Goal: Transaction & Acquisition: Obtain resource

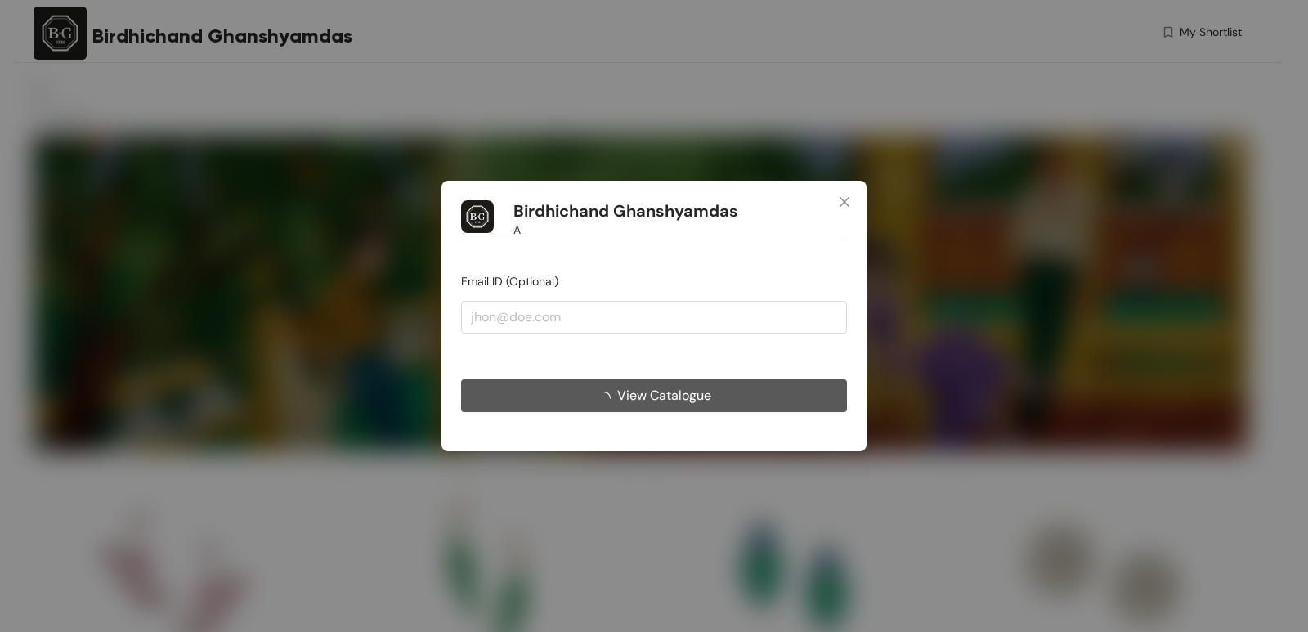
click at [666, 393] on span "View Catalogue" at bounding box center [664, 395] width 94 height 20
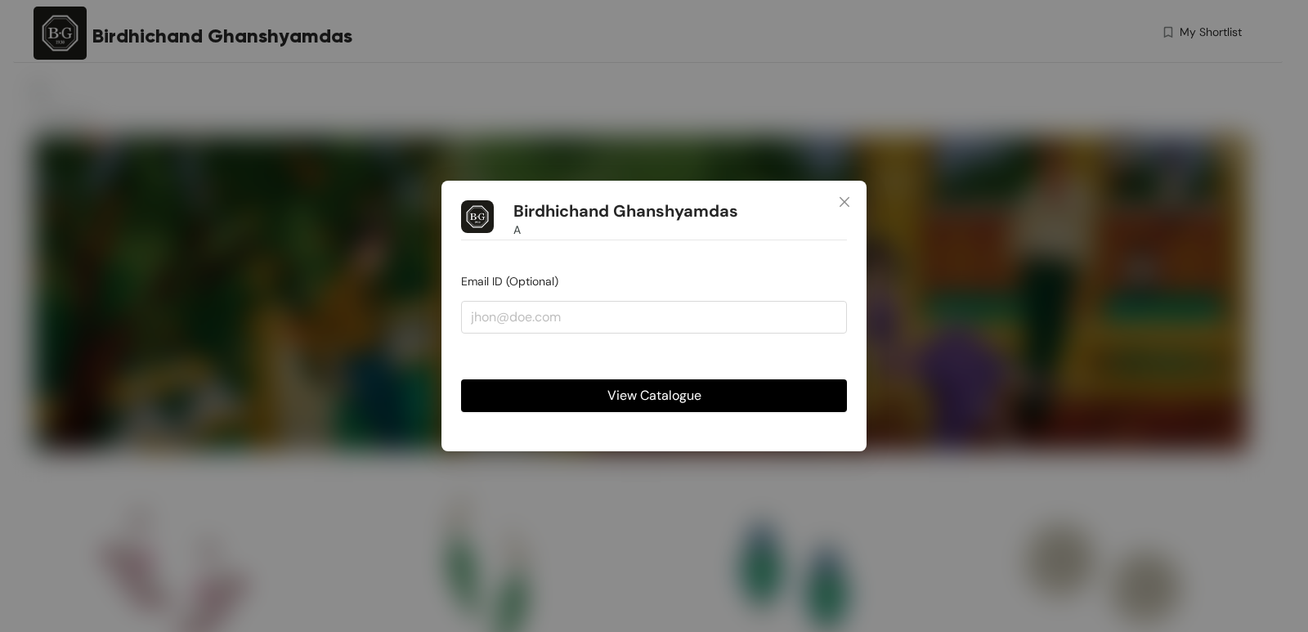
click at [665, 393] on span "View Catalogue" at bounding box center [655, 395] width 94 height 20
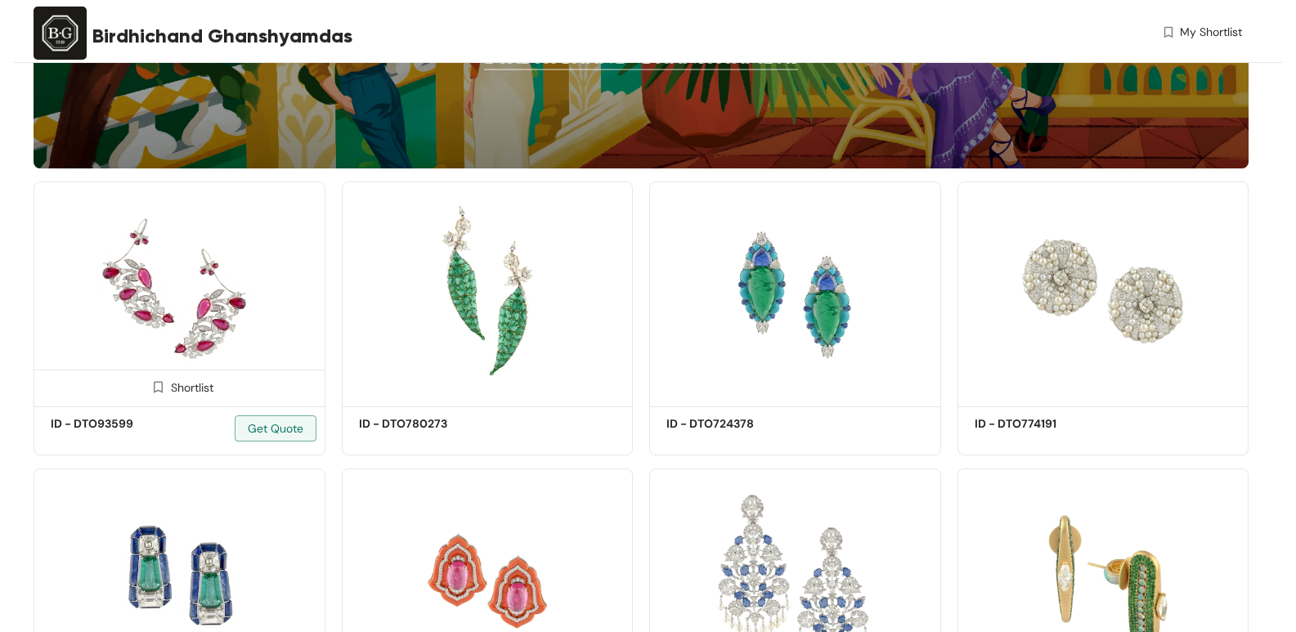
scroll to position [284, 0]
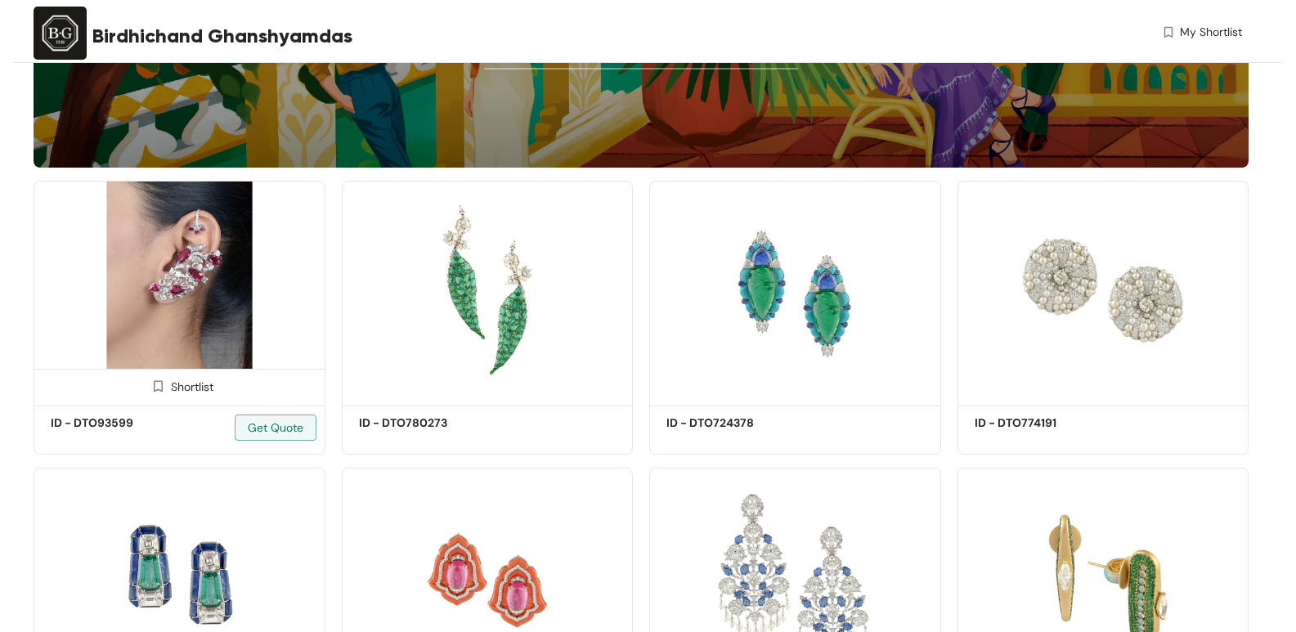
click at [189, 304] on img at bounding box center [180, 291] width 292 height 220
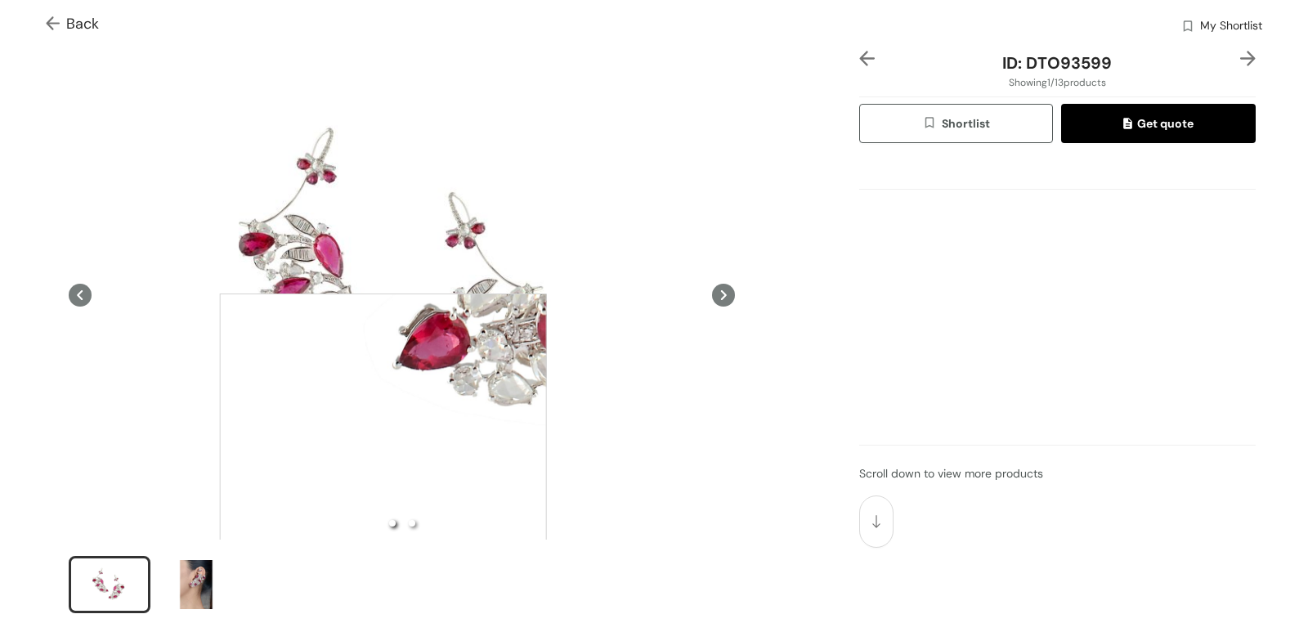
scroll to position [245, 0]
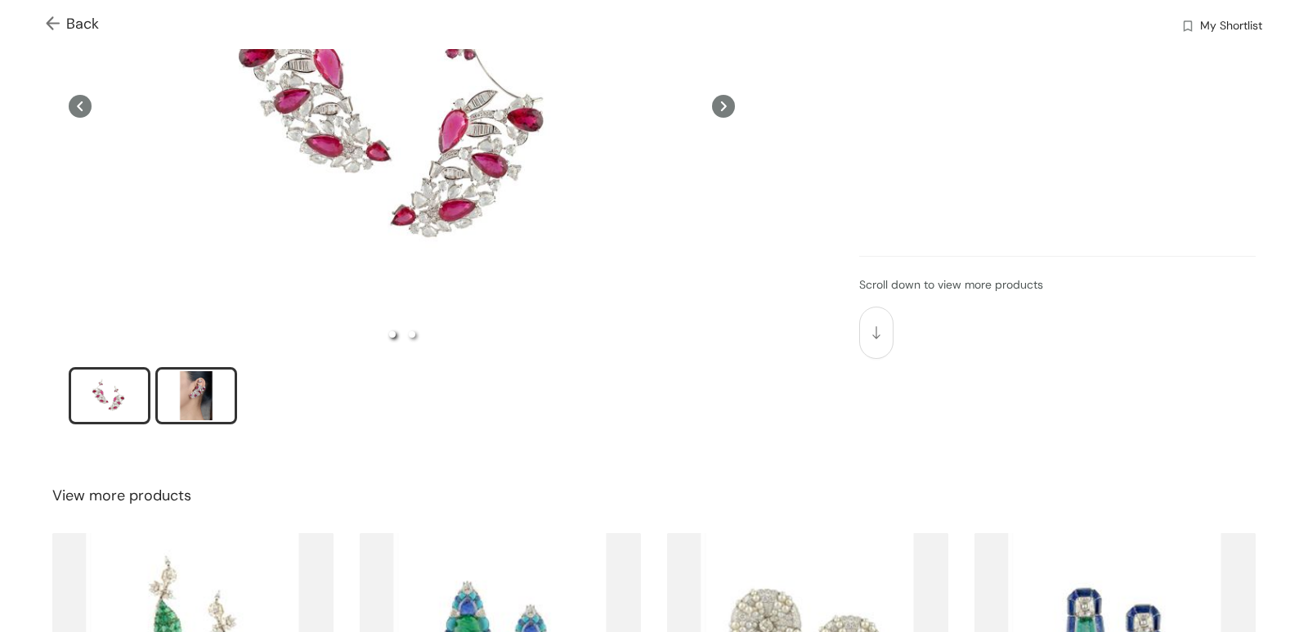
click at [189, 394] on div "slide item 2" at bounding box center [196, 395] width 74 height 49
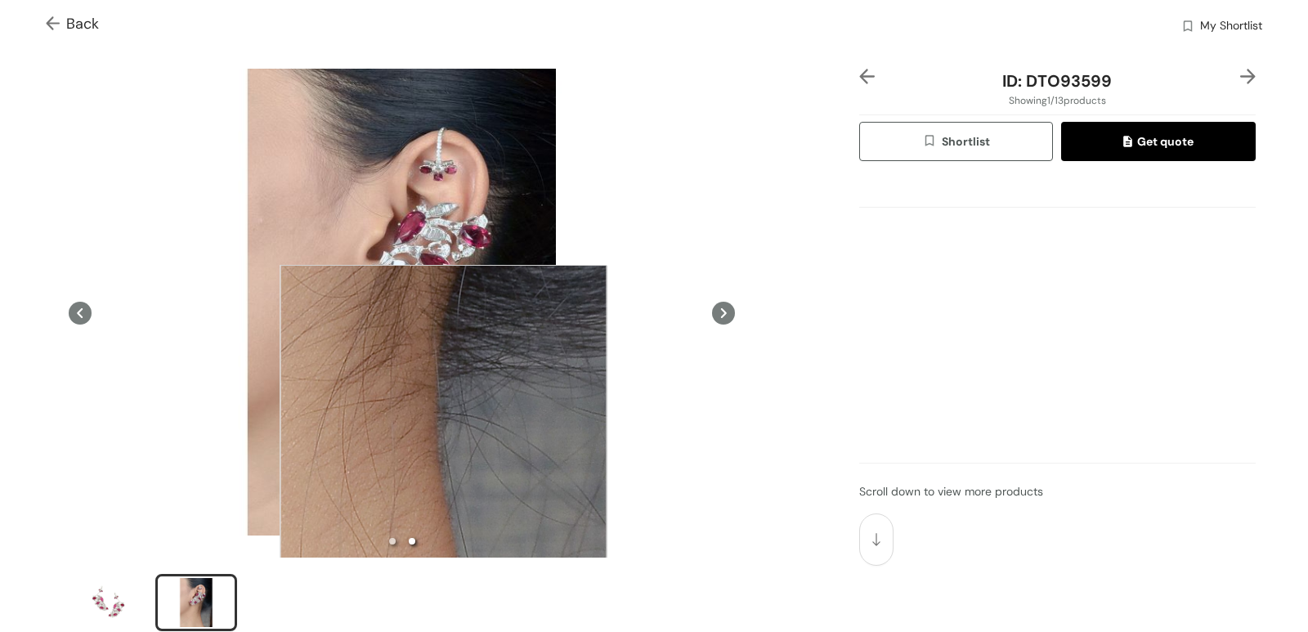
scroll to position [0, 0]
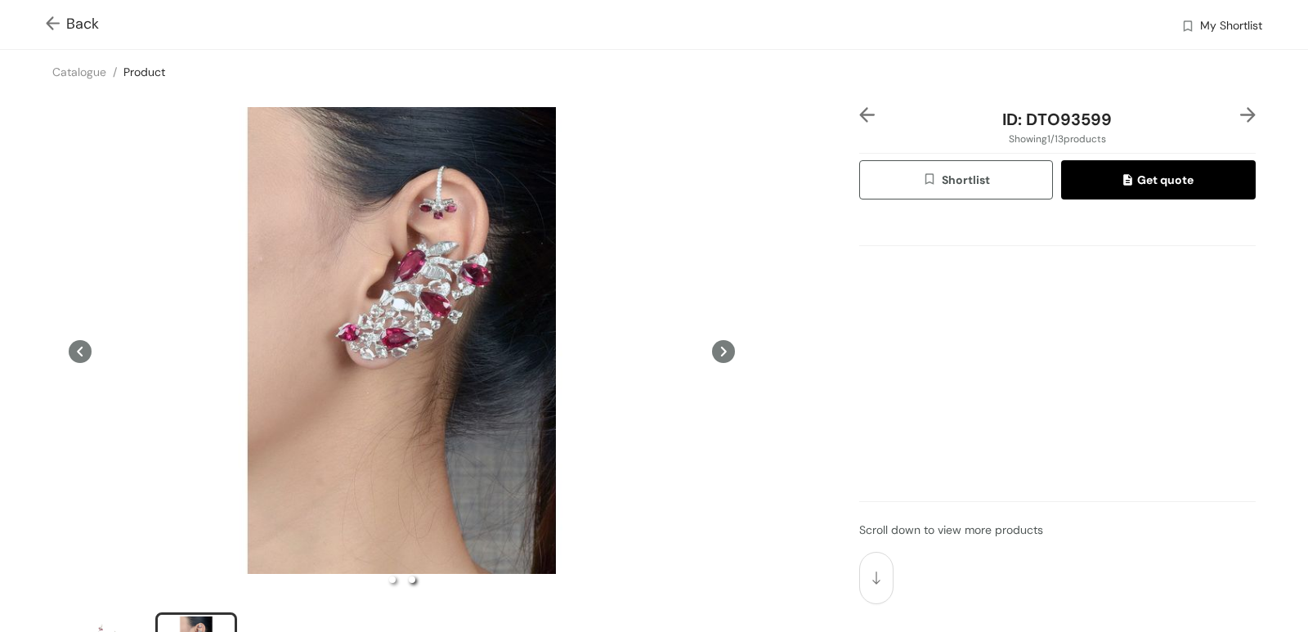
click at [945, 368] on div "ID: DTO93599 Showing 1 / 13 products Shortlist Get quote Scroll down to view mo…" at bounding box center [1057, 398] width 403 height 583
click at [922, 179] on img "button" at bounding box center [932, 181] width 20 height 18
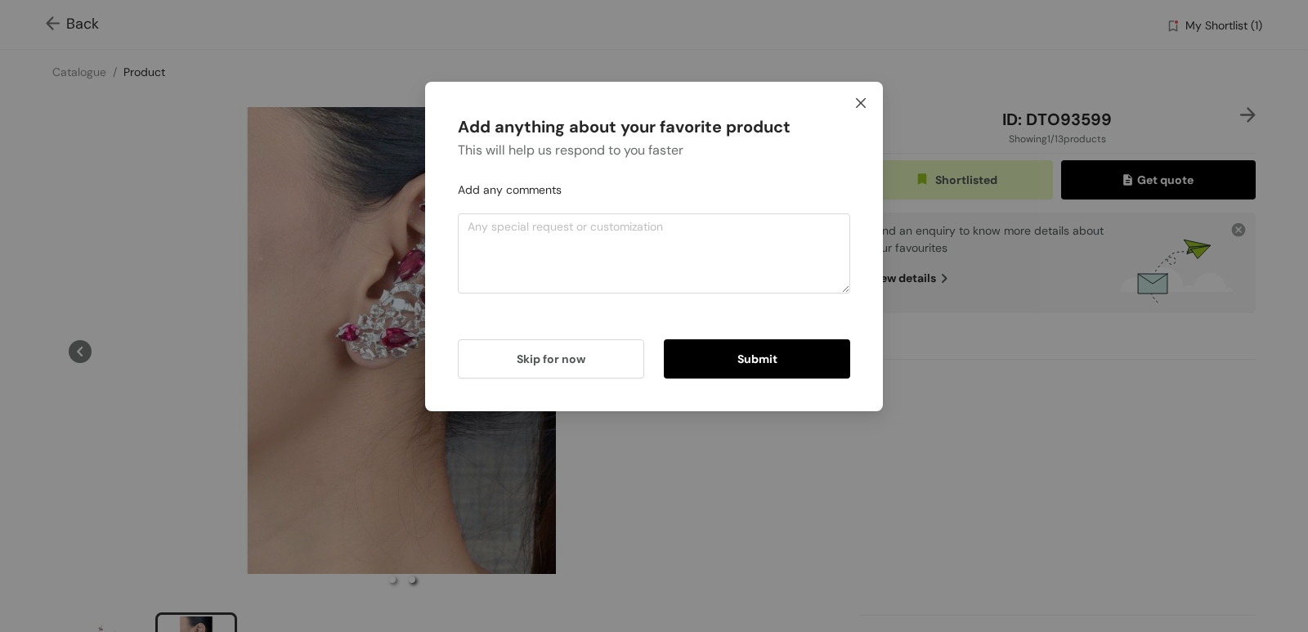
click at [859, 105] on icon "close" at bounding box center [861, 103] width 10 height 10
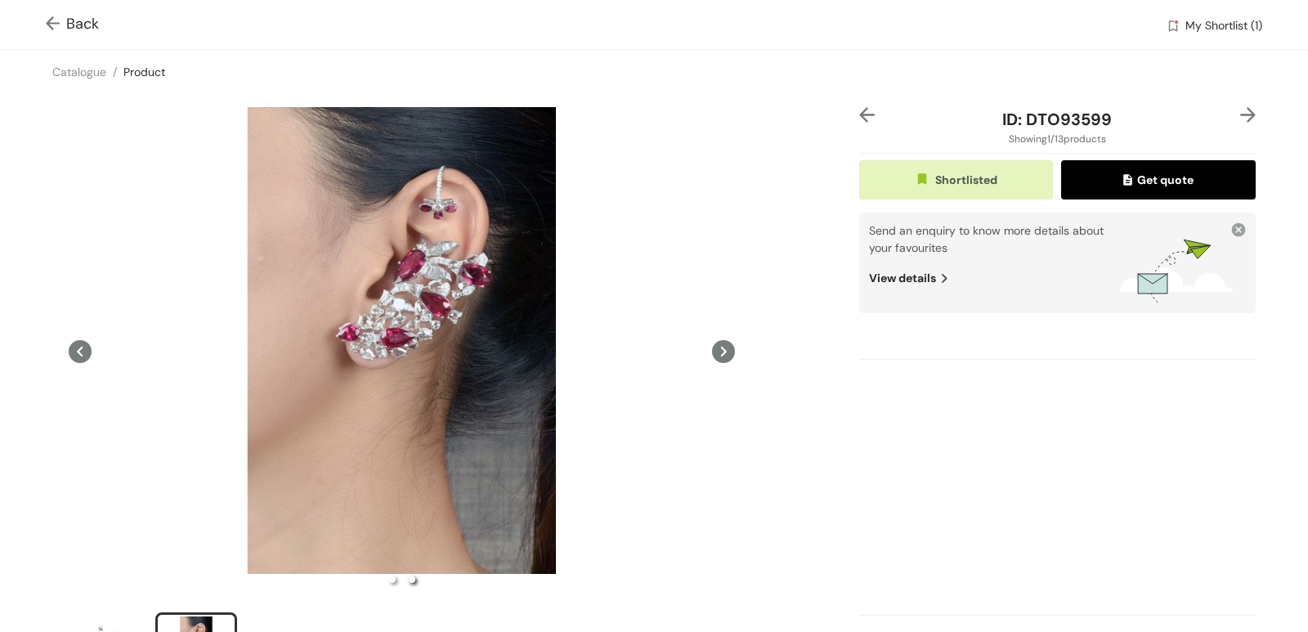
click at [1135, 175] on span "Get quote" at bounding box center [1159, 180] width 70 height 18
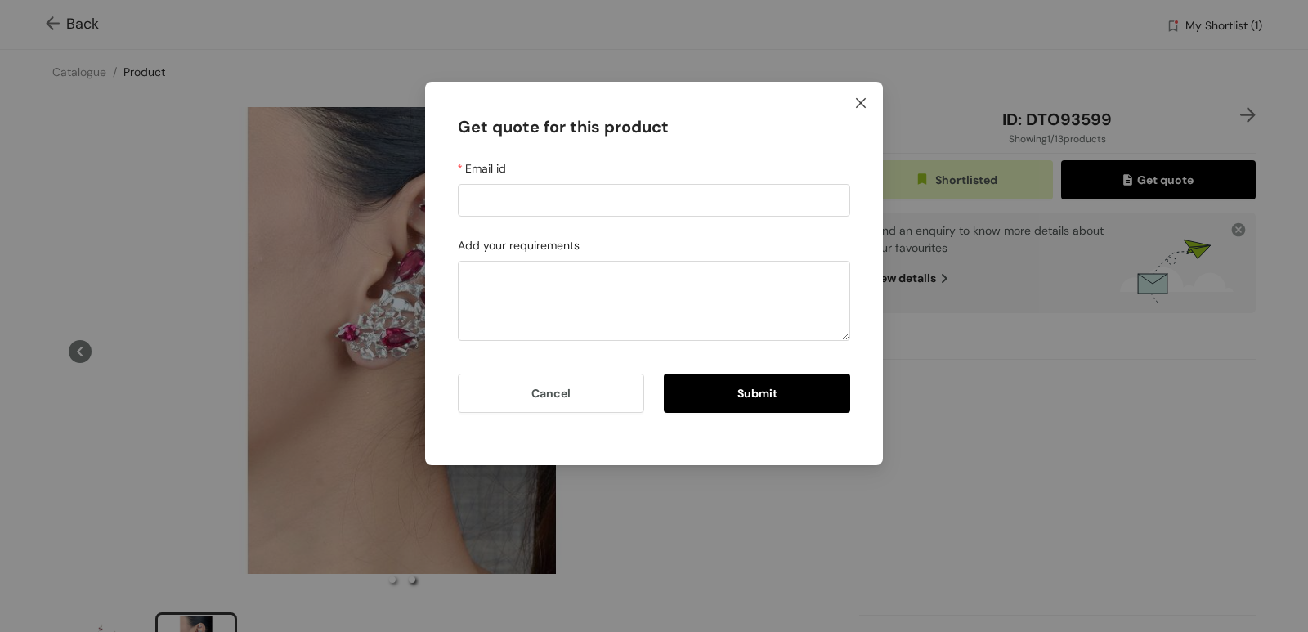
click at [867, 103] on icon "close" at bounding box center [861, 102] width 13 height 13
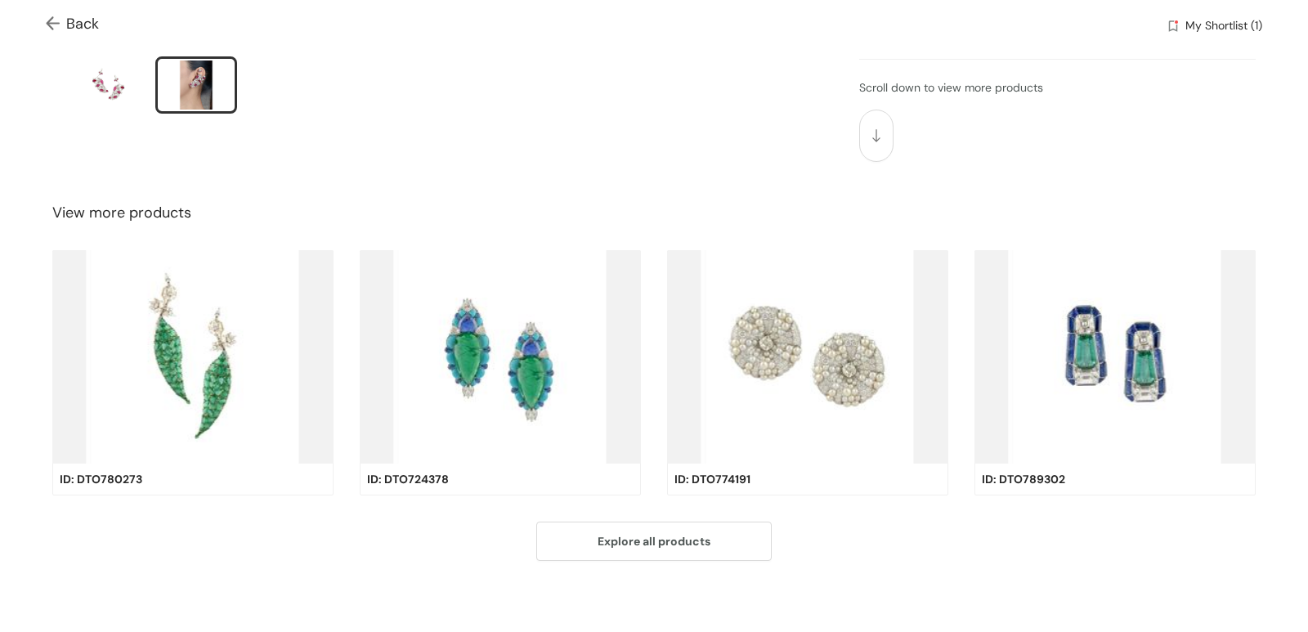
scroll to position [561, 0]
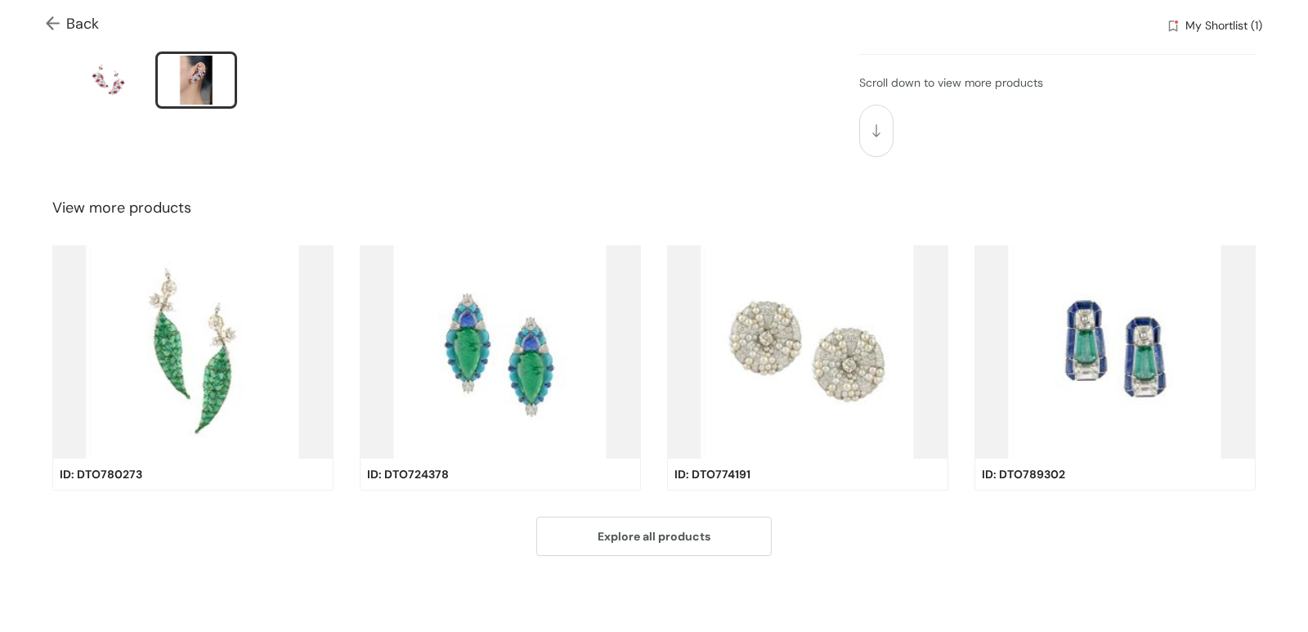
click at [478, 191] on div "View more products" at bounding box center [654, 208] width 1308 height 48
